Goal: Information Seeking & Learning: Learn about a topic

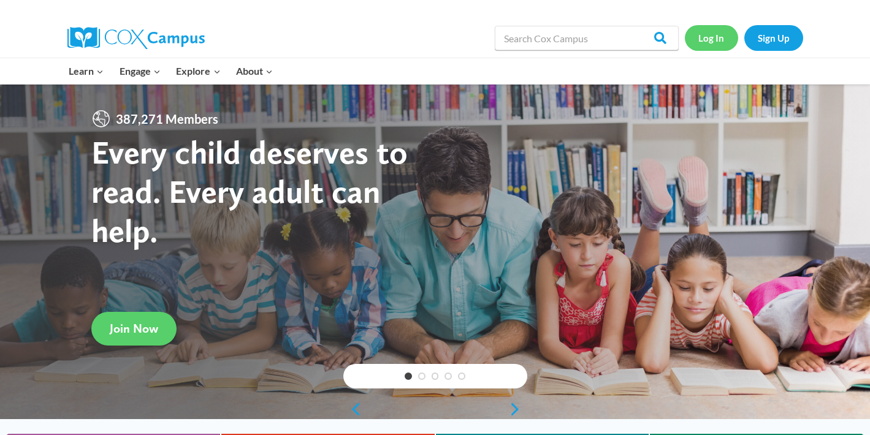
click at [726, 32] on link "Log In" at bounding box center [711, 37] width 53 height 25
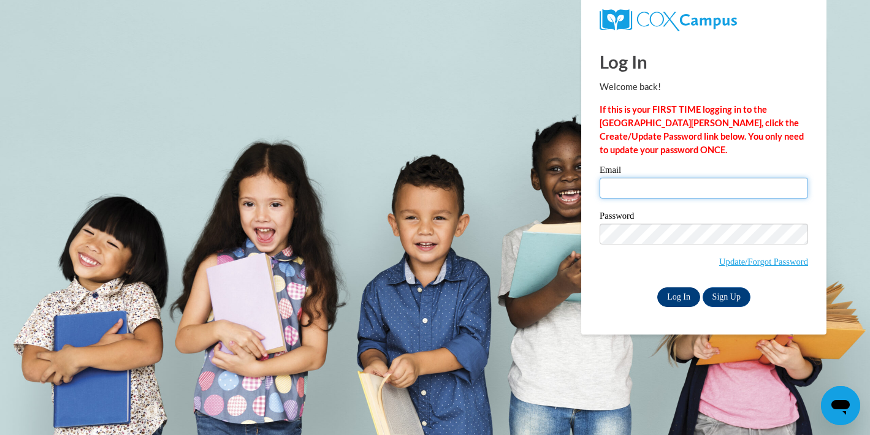
type input "mfoshagfickbohm@mtsd.k12.wi.us"
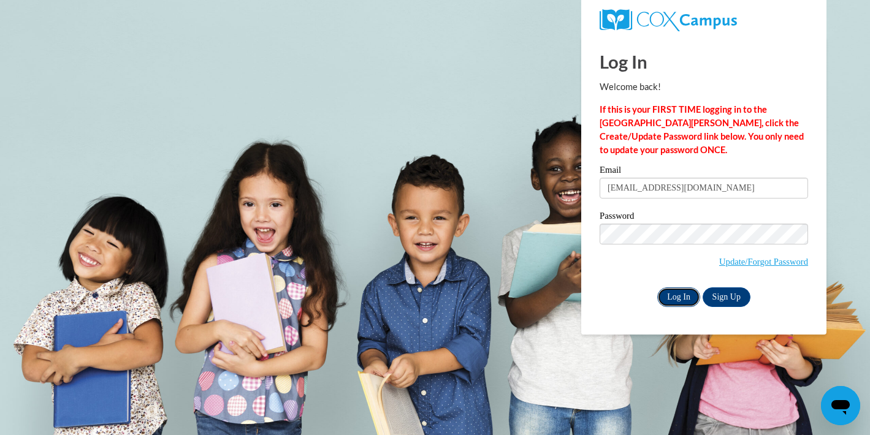
click at [677, 289] on input "Log In" at bounding box center [678, 297] width 43 height 20
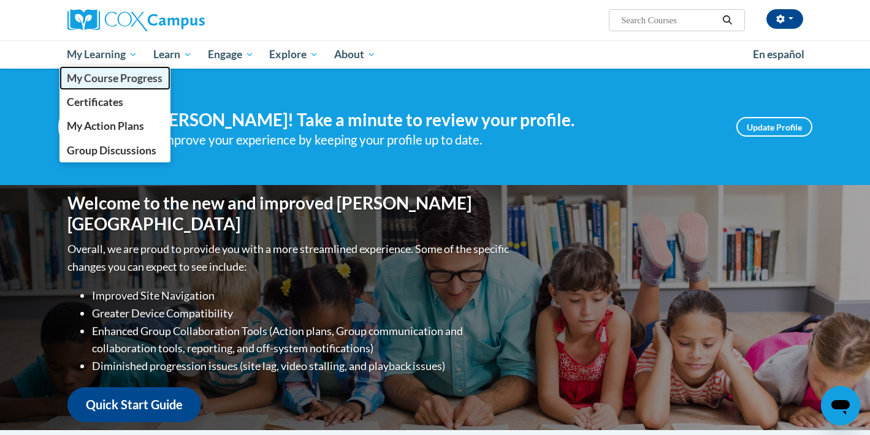
click at [131, 78] on span "My Course Progress" at bounding box center [115, 78] width 96 height 13
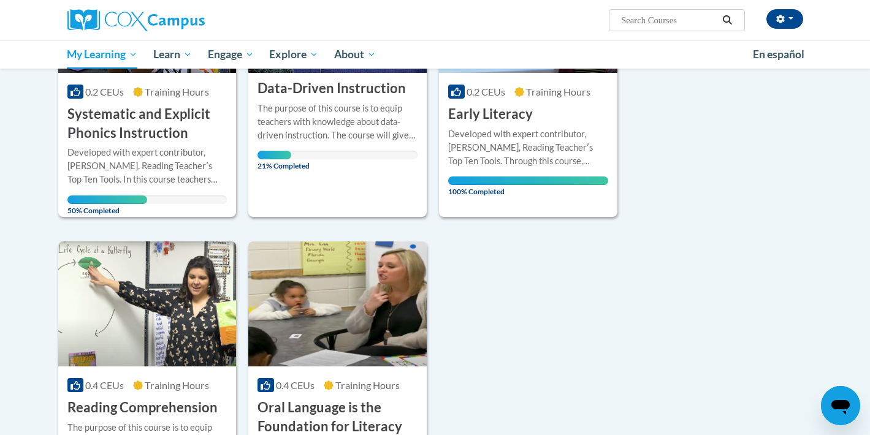
scroll to position [284, 0]
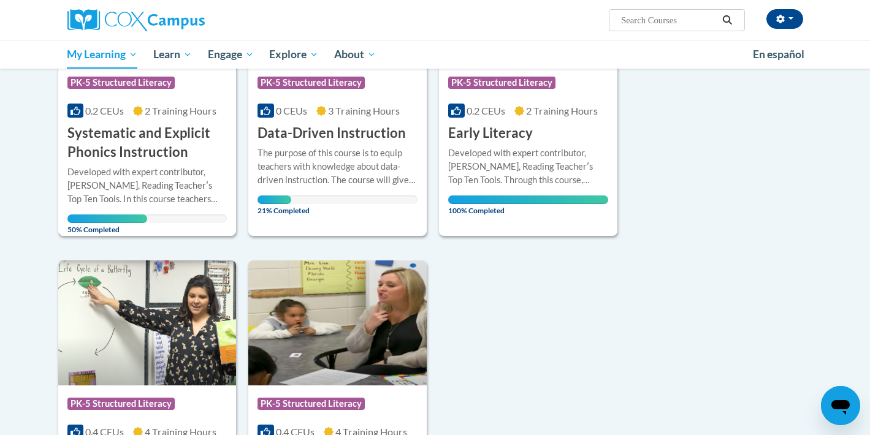
click at [140, 155] on h3 "Systematic and Explicit Phonics Instruction" at bounding box center [147, 143] width 160 height 38
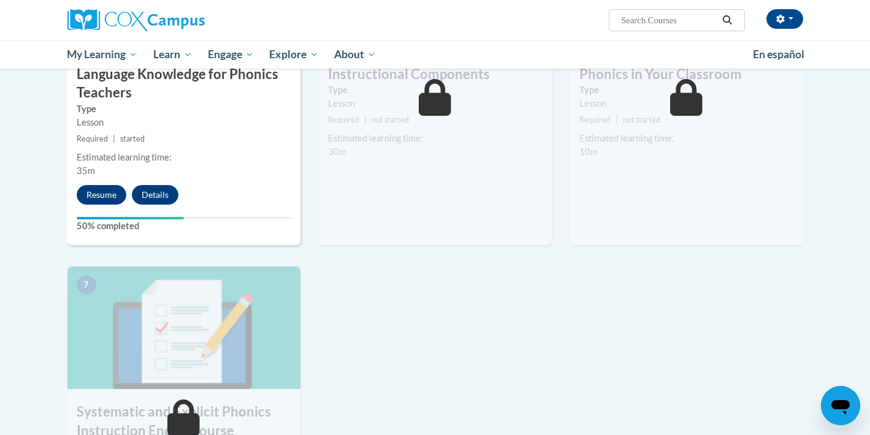
scroll to position [734, 0]
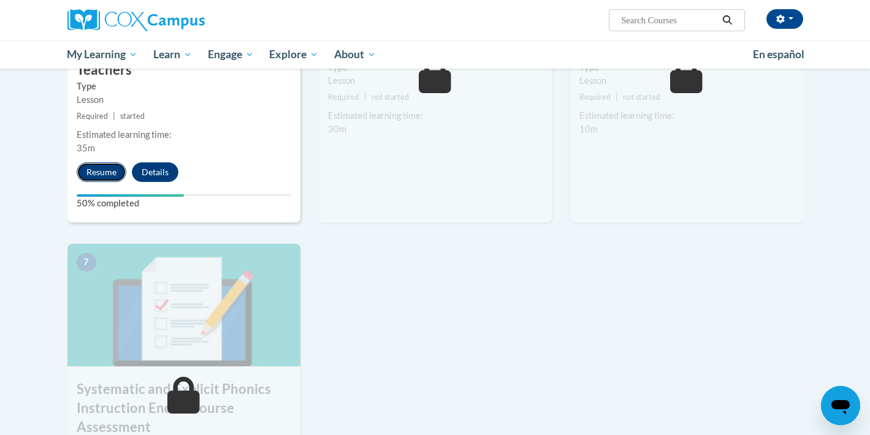
click at [85, 169] on button "Resume" at bounding box center [102, 172] width 50 height 20
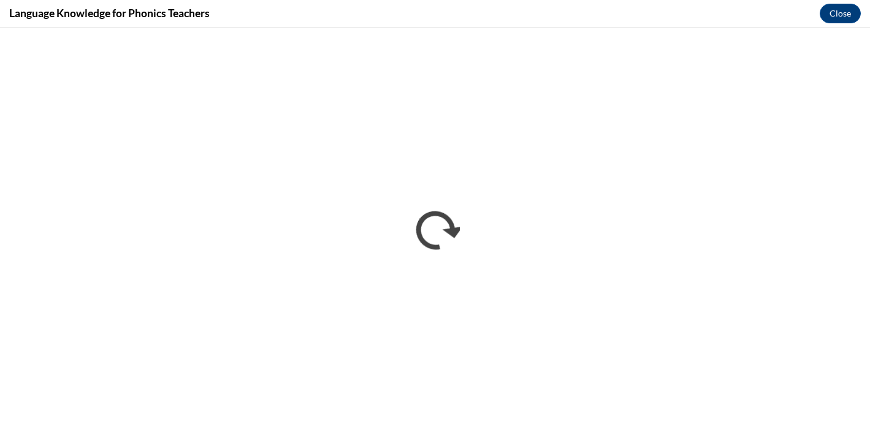
scroll to position [0, 0]
